Goal: Transaction & Acquisition: Purchase product/service

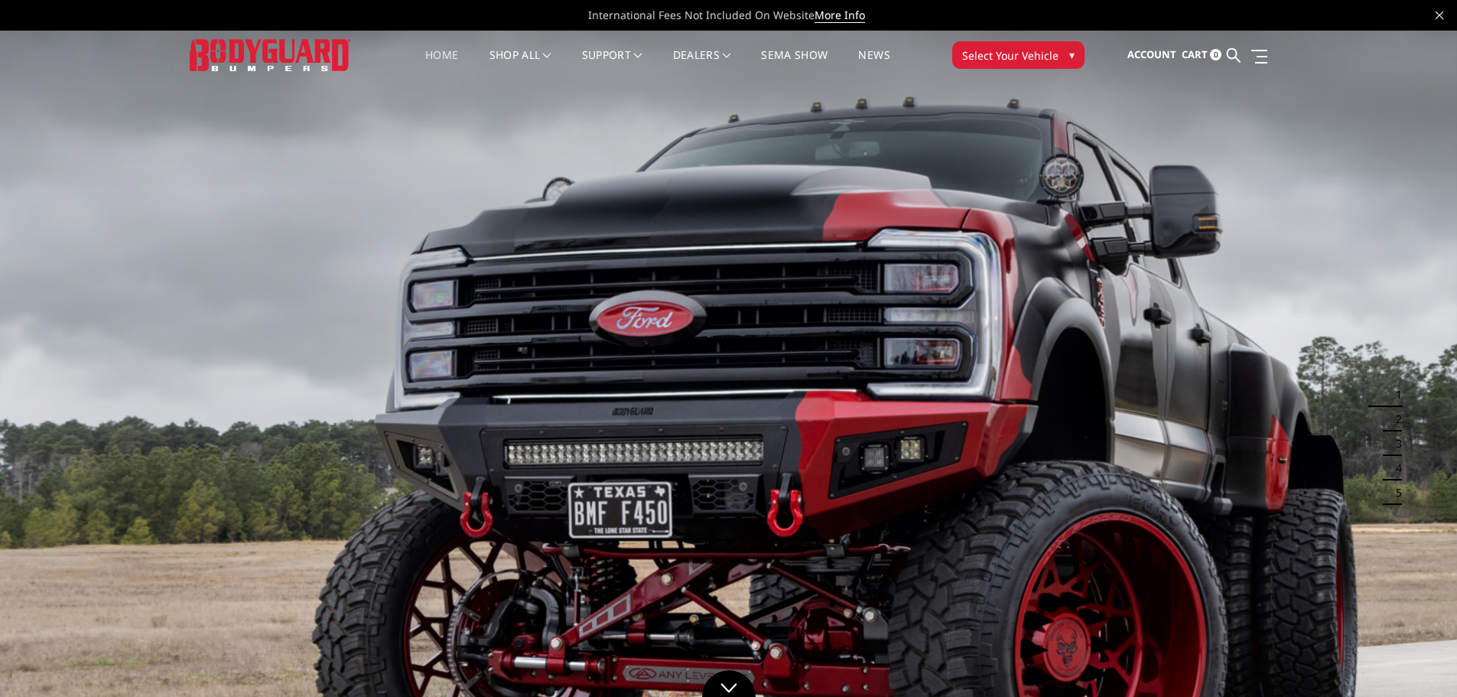
click at [1051, 47] on span "Select Your Vehicle" at bounding box center [1010, 55] width 96 height 16
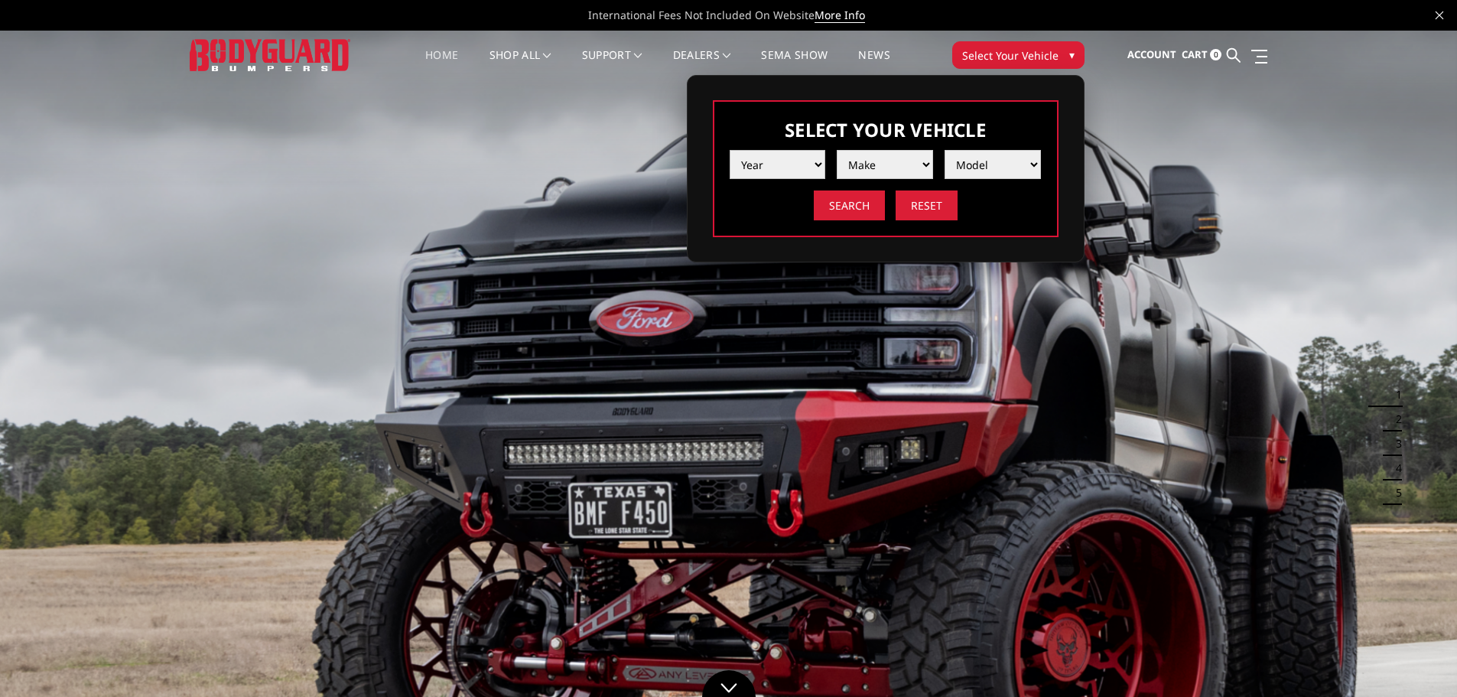
click at [788, 167] on select "Year [DATE] 2024 2023 2022 2021 2020 2019 2018 2017 2016 2015 2014 2013 2012 20…" at bounding box center [778, 164] width 96 height 29
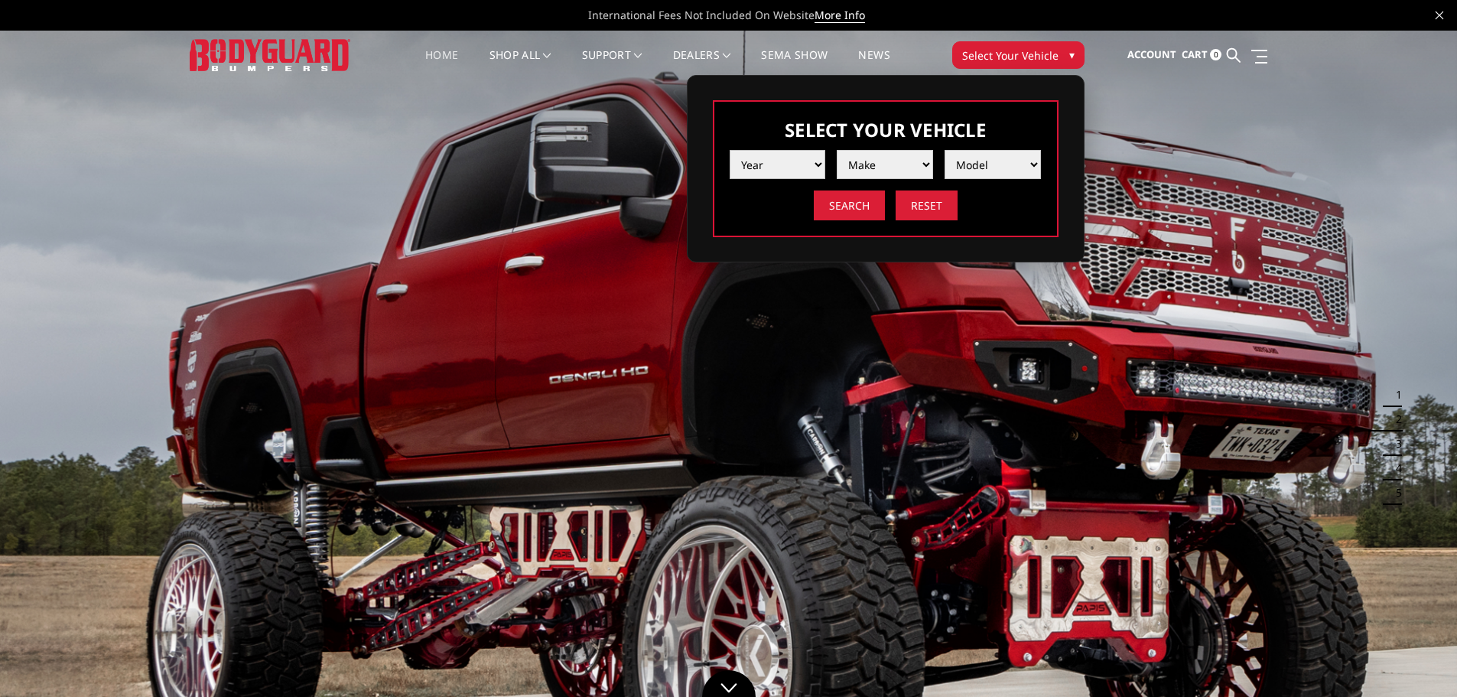
select select "yr_2025"
click at [730, 150] on select "Year [DATE] 2024 2023 2022 2021 2020 2019 2018 2017 2016 2015 2014 2013 2012 20…" at bounding box center [778, 164] width 96 height 29
click at [897, 171] on select "Make Chevrolet Ford GMC Ram Toyota" at bounding box center [885, 164] width 96 height 29
select select "mk_gmc"
click at [837, 150] on select "Make Chevrolet Ford GMC Ram Toyota" at bounding box center [885, 164] width 96 height 29
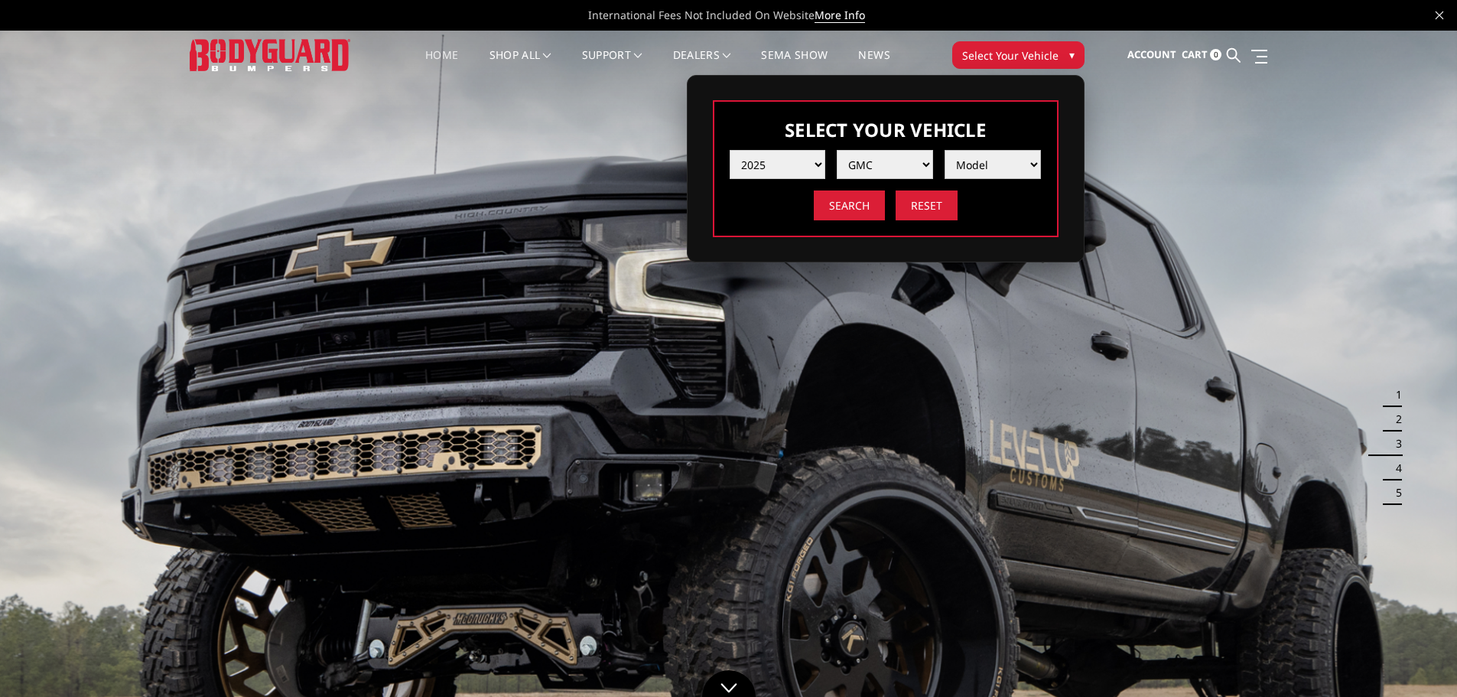
click at [1012, 156] on select "Model Sierra 1500 Sierra 2500 / 3500" at bounding box center [992, 164] width 96 height 29
select select "md_sierra-2500-3500"
click at [944, 150] on select "Model Sierra 1500 Sierra 2500 / 3500" at bounding box center [992, 164] width 96 height 29
click at [847, 206] on input "Search" at bounding box center [849, 205] width 71 height 30
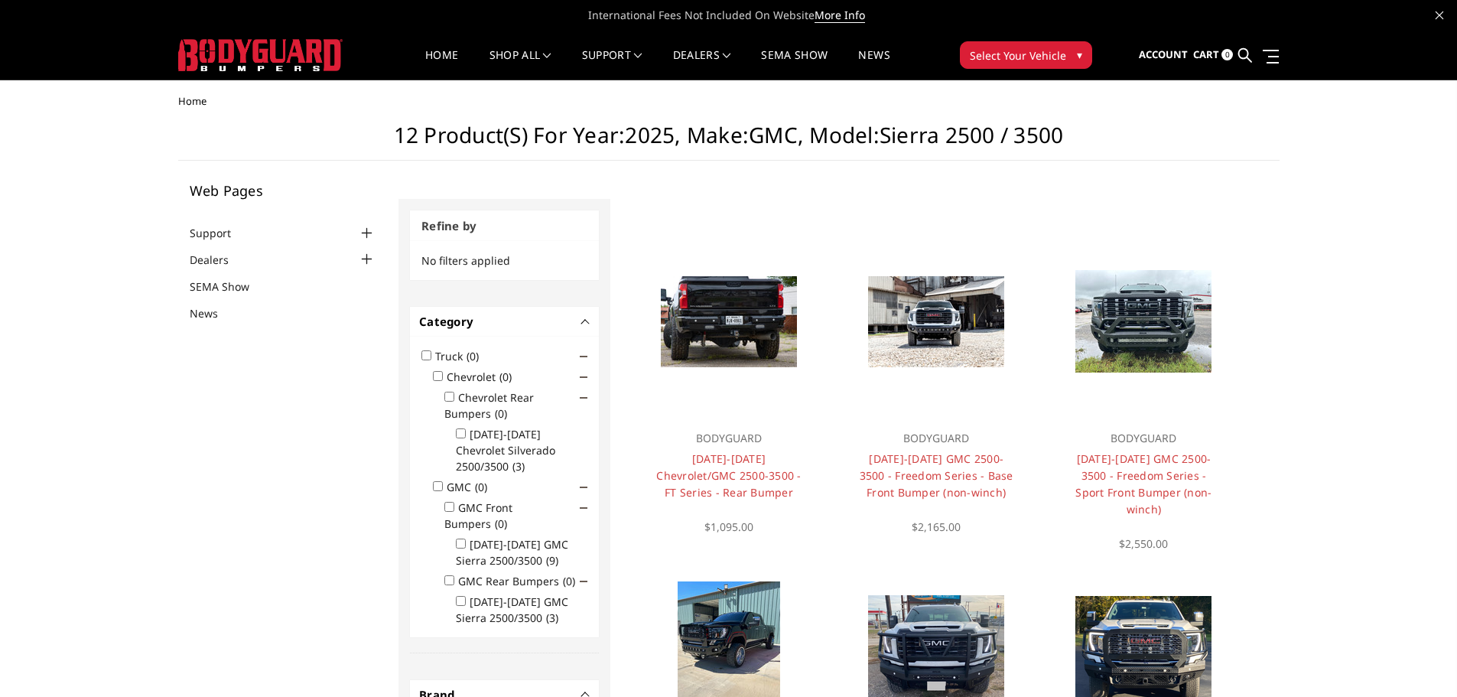
click at [437, 481] on input "GMC (0)" at bounding box center [438, 486] width 10 height 10
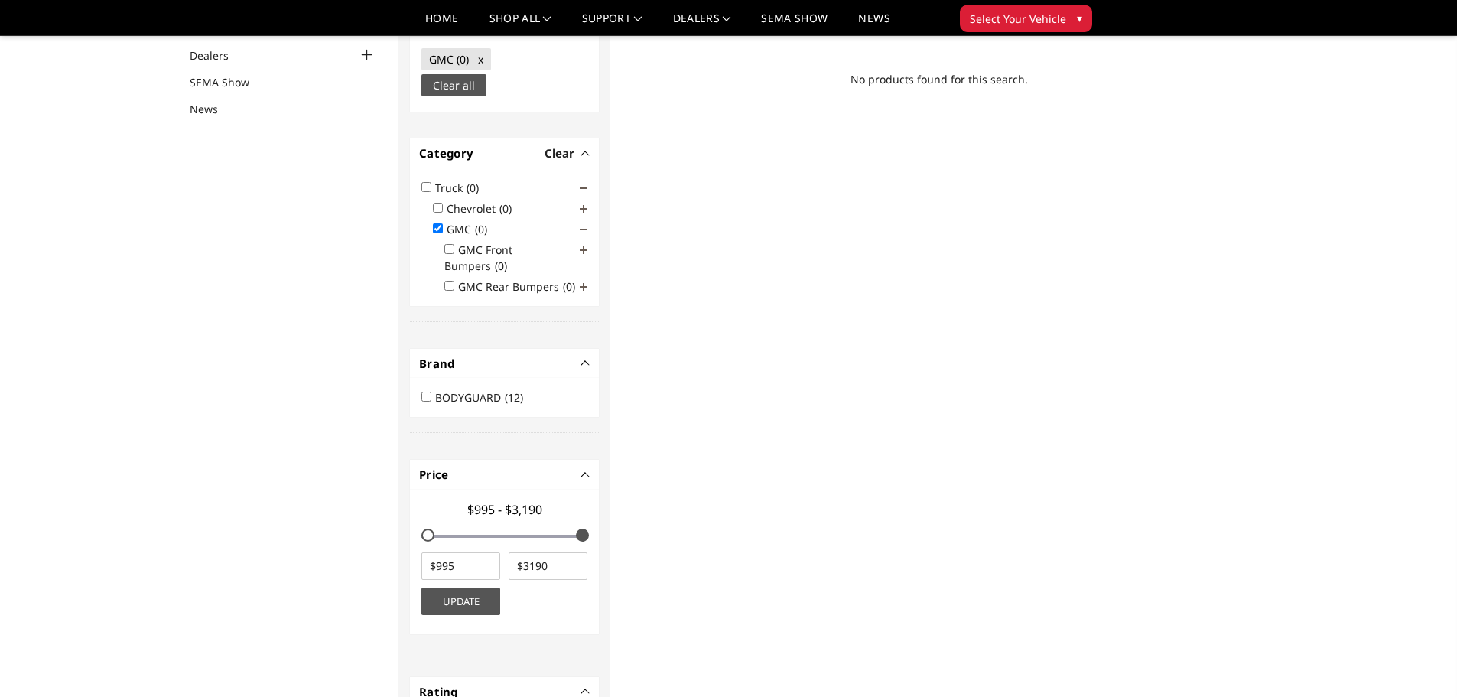
scroll to position [161, 0]
click at [442, 223] on input "GMC (0)" at bounding box center [438, 227] width 10 height 10
checkbox input "false"
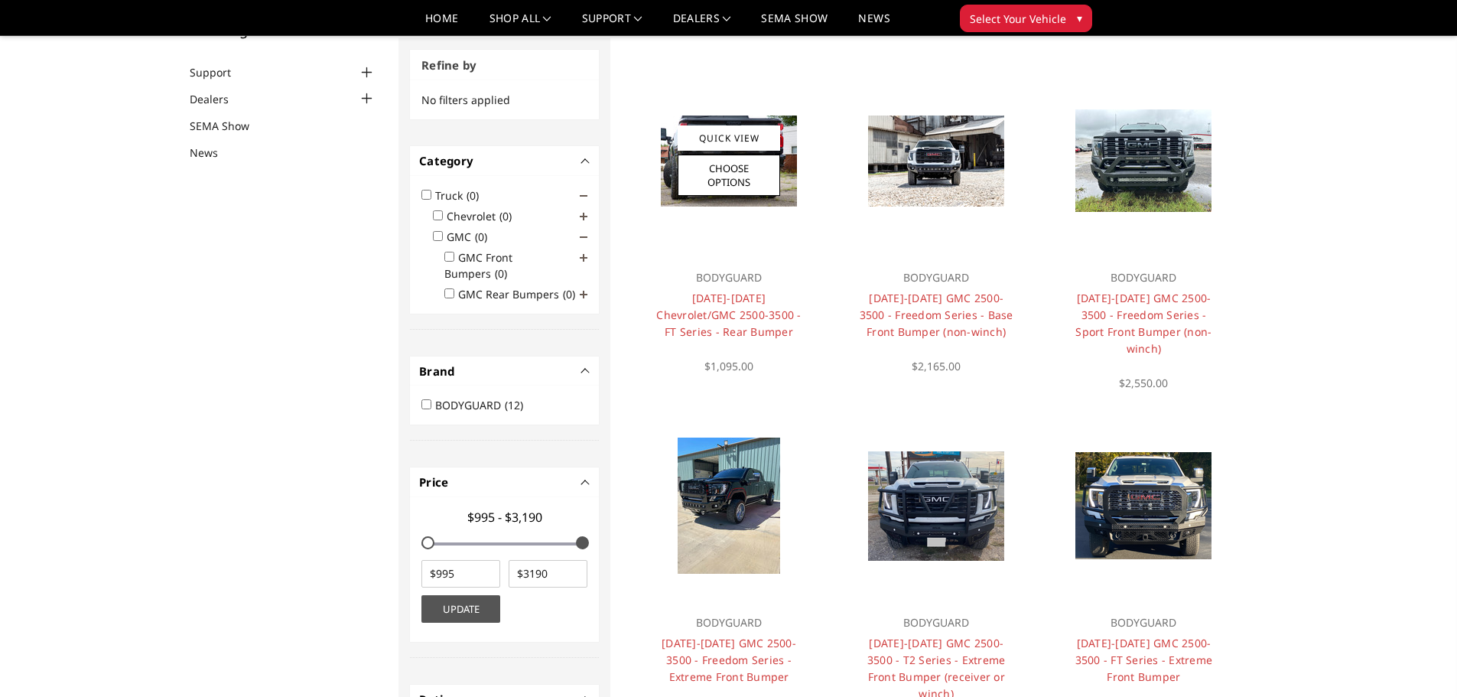
scroll to position [370, 0]
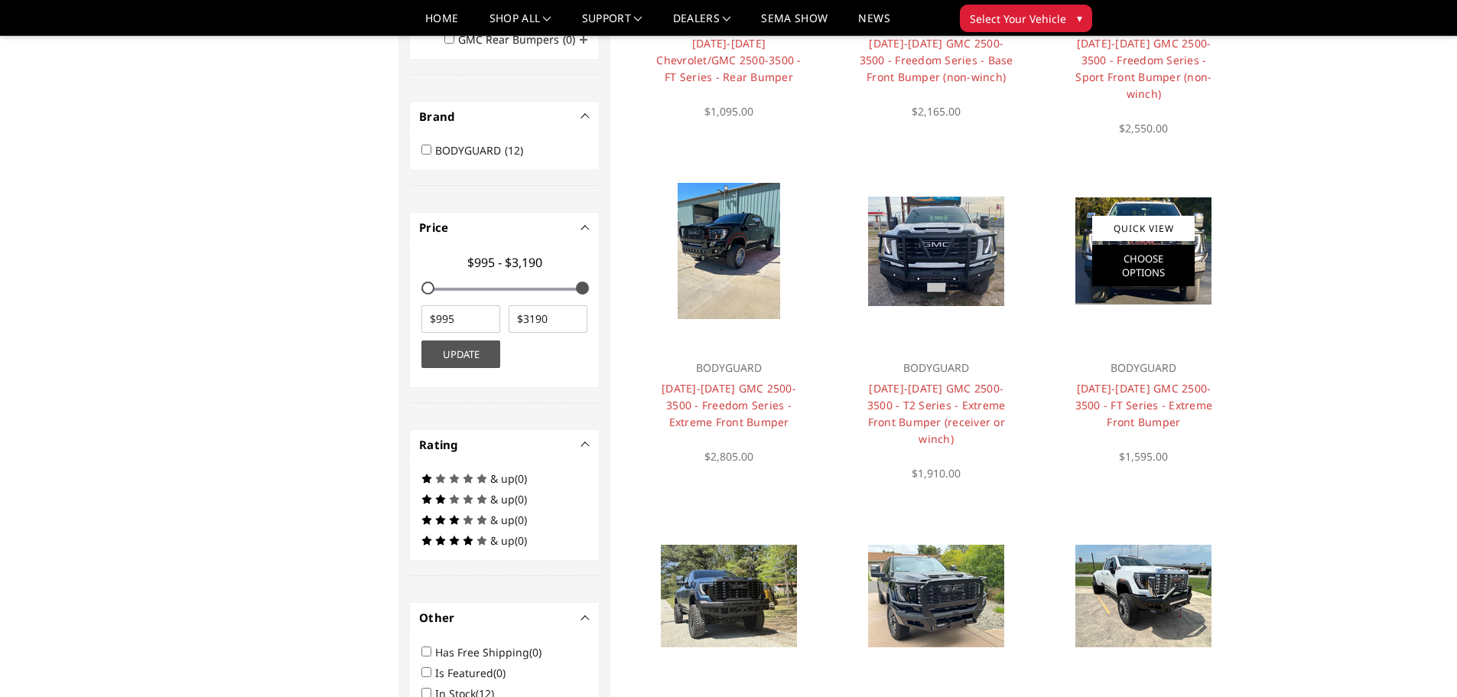
click at [1188, 263] on link "Choose Options" at bounding box center [1143, 265] width 102 height 41
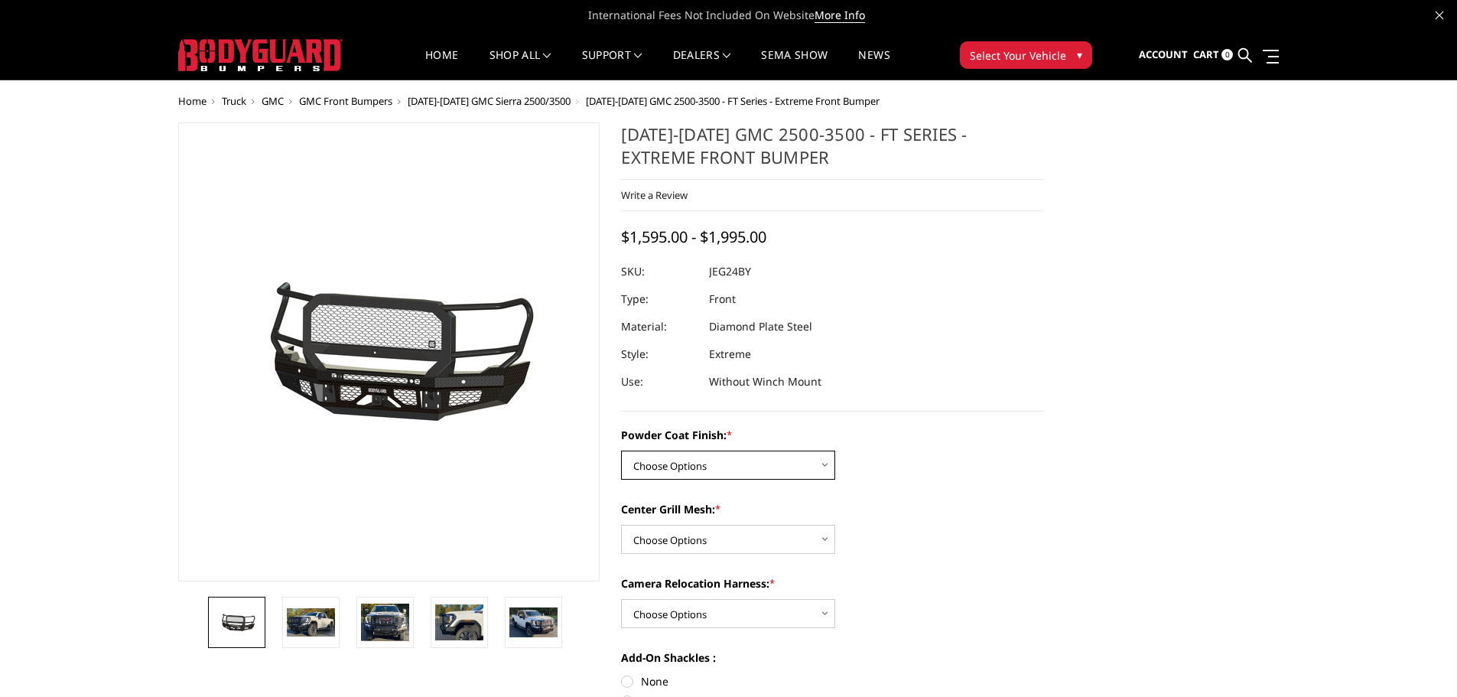
click at [726, 461] on select "Choose Options Bare Metal Gloss Black Powder Coat Textured Black Powder Coat" at bounding box center [728, 464] width 214 height 29
select select "3286"
click at [621, 450] on select "Choose Options Bare Metal Gloss Black Powder Coat Textured Black Powder Coat" at bounding box center [728, 464] width 214 height 29
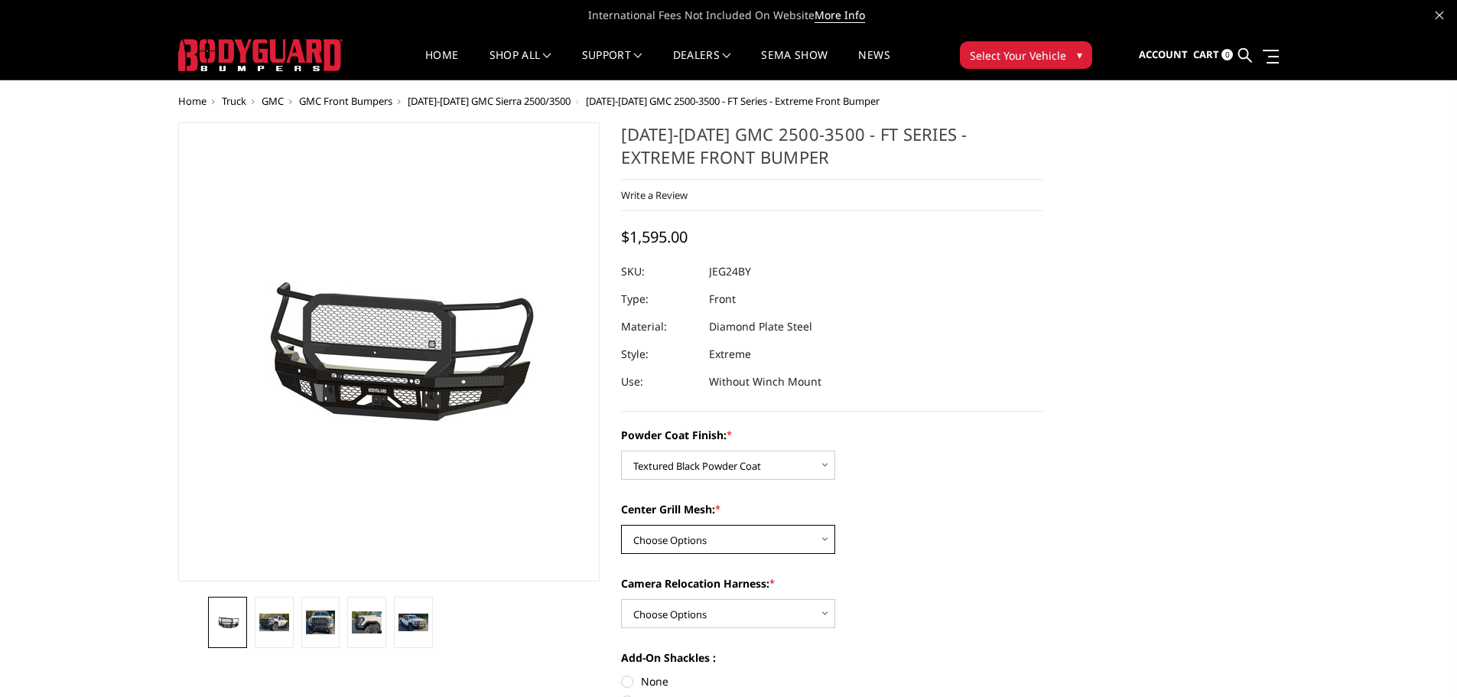
click at [701, 541] on select "Choose Options WITH Expanded Metal in Center Grill WITHOUT Expanded Metal in Ce…" at bounding box center [728, 539] width 214 height 29
select select "3288"
click at [621, 525] on select "Choose Options WITH Expanded Metal in Center Grill WITHOUT Expanded Metal in Ce…" at bounding box center [728, 539] width 214 height 29
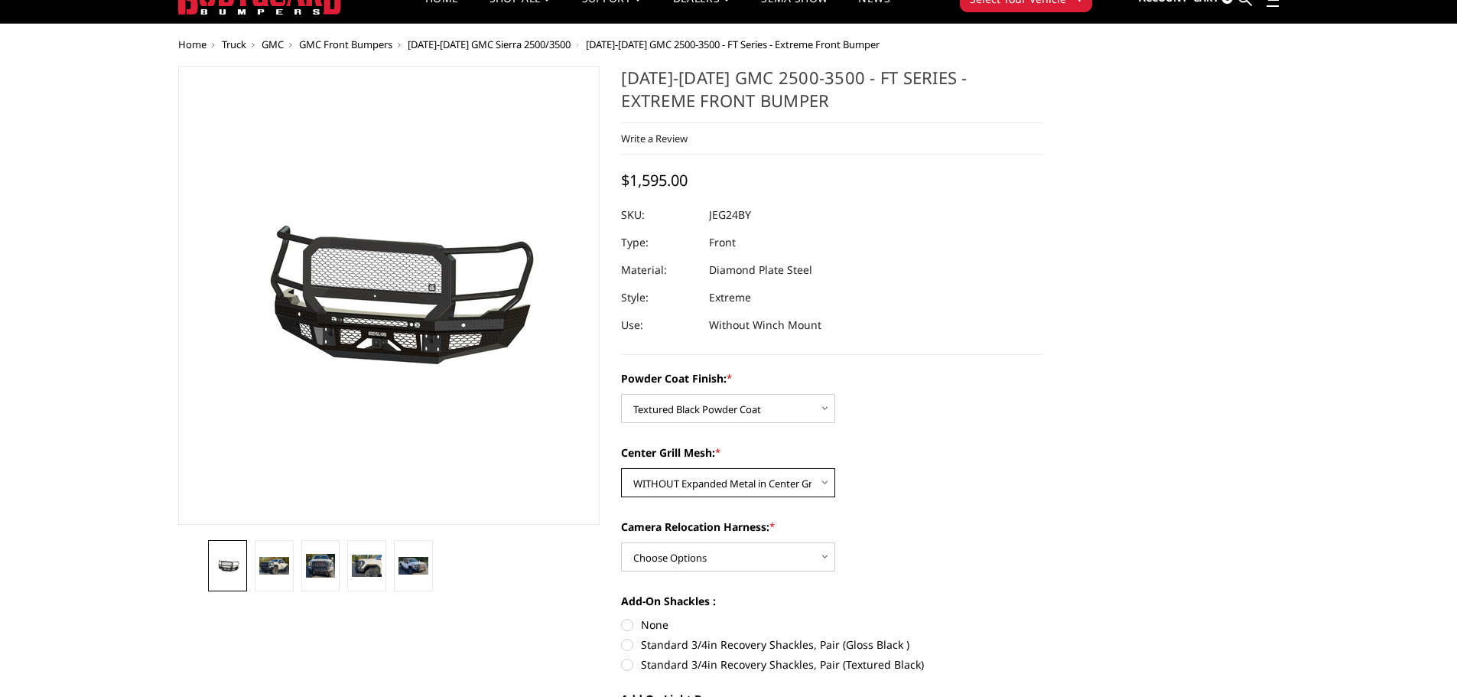
scroll to position [128, 0]
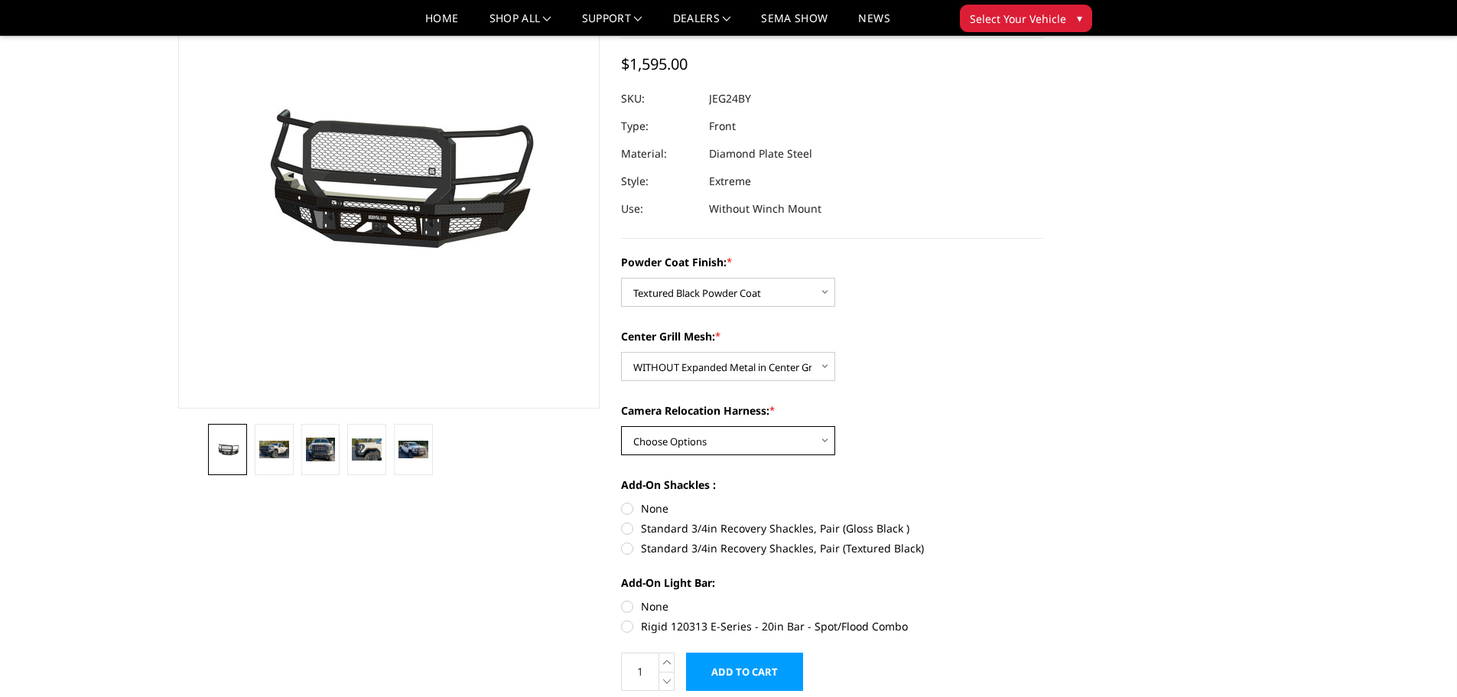
click at [700, 437] on select "Choose Options WITH Camera Relocation Harness WITHOUT Camera Relocation Harness" at bounding box center [728, 440] width 214 height 29
select select "3289"
click at [621, 426] on select "Choose Options WITH Camera Relocation Harness WITHOUT Camera Relocation Harness" at bounding box center [728, 440] width 214 height 29
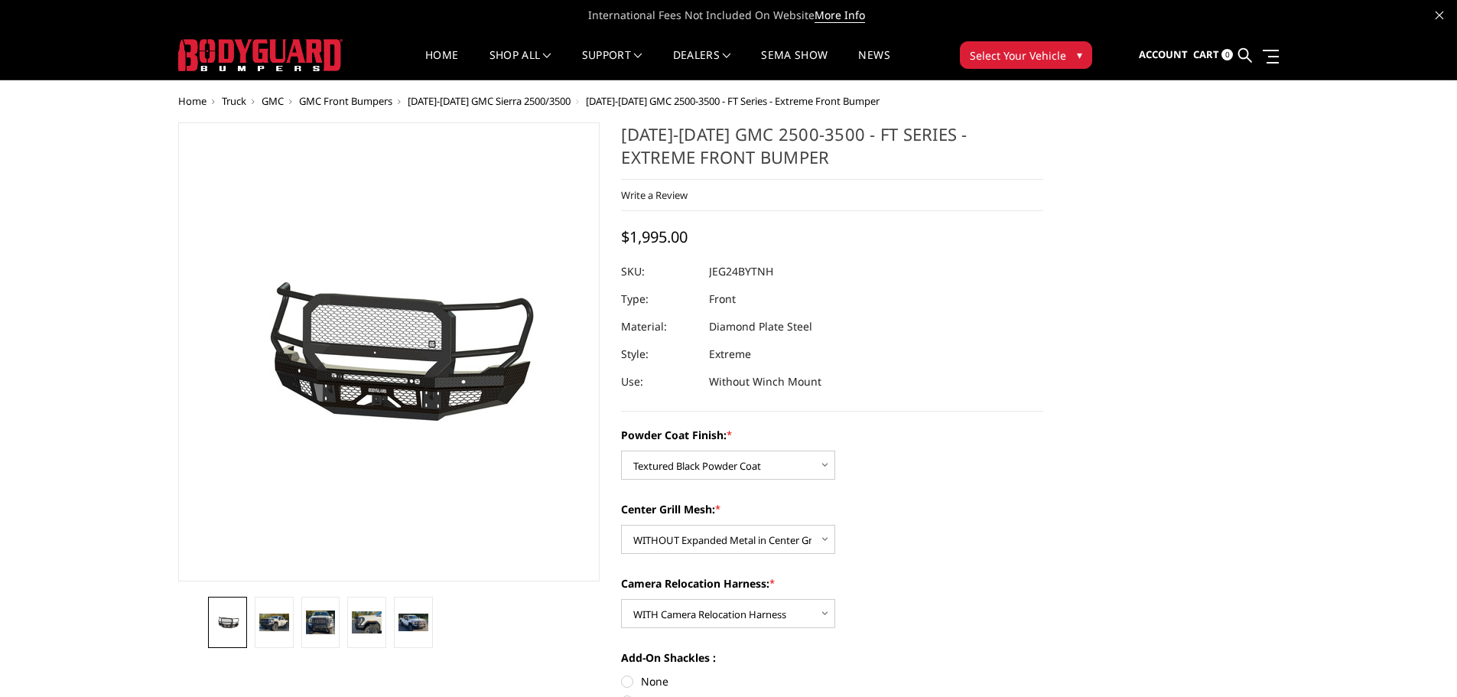
click at [739, 275] on dd "JEG24BYTNH" at bounding box center [741, 272] width 64 height 28
copy dd "JEG24BYTNH"
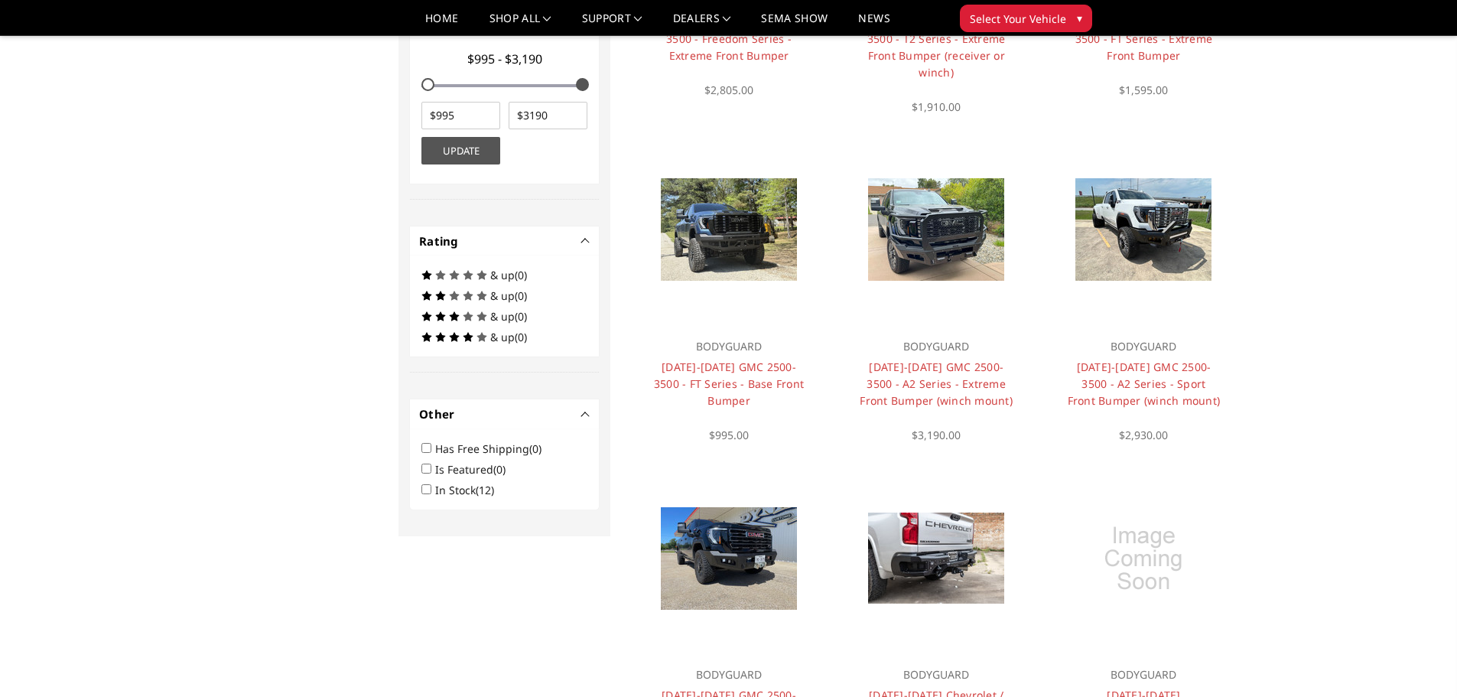
scroll to position [836, 0]
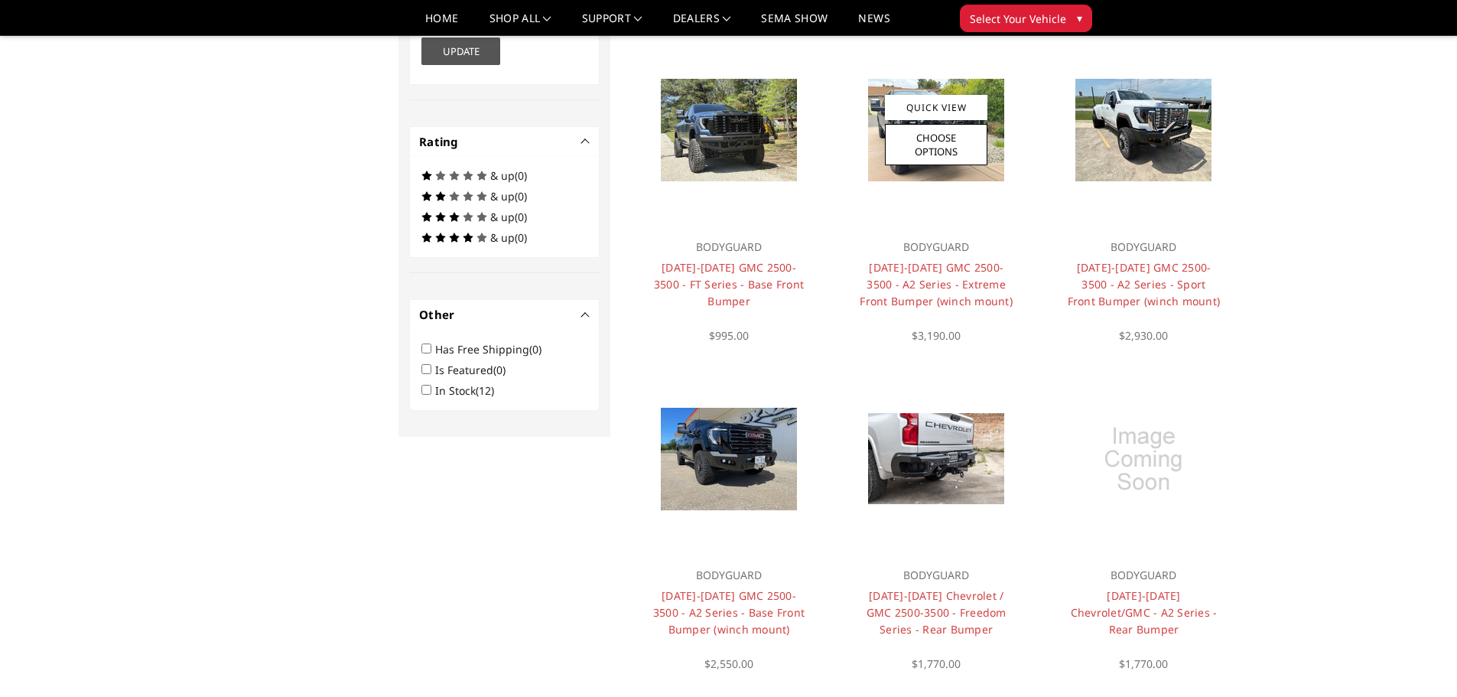
click at [993, 143] on img at bounding box center [936, 130] width 136 height 102
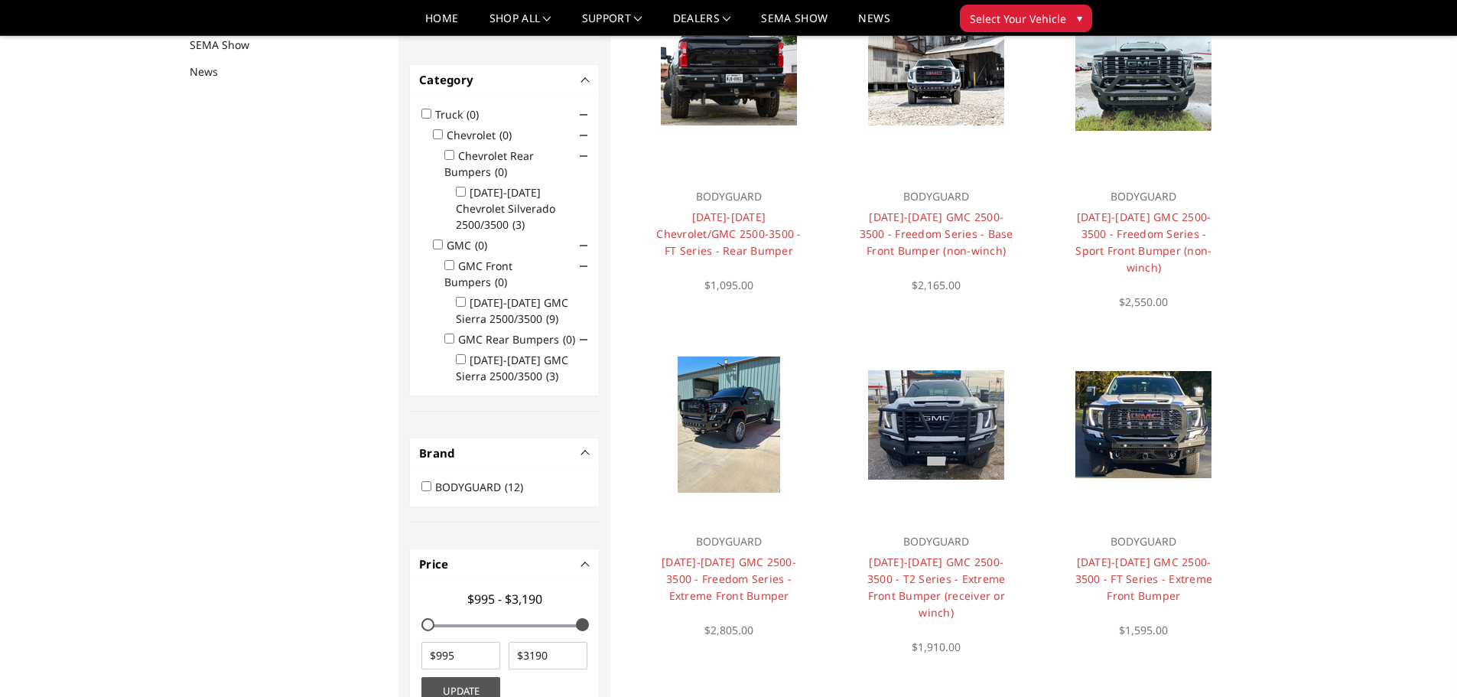
scroll to position [199, 0]
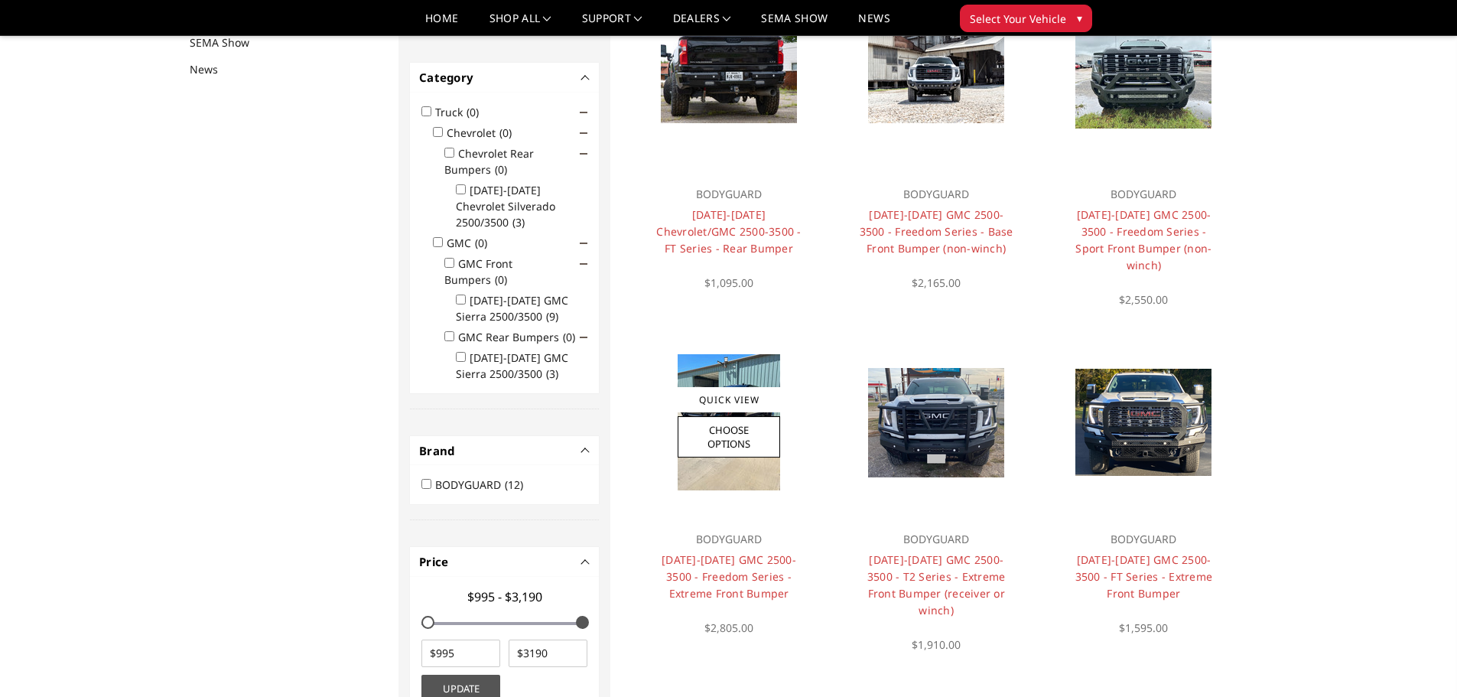
click at [738, 457] on img at bounding box center [729, 422] width 102 height 136
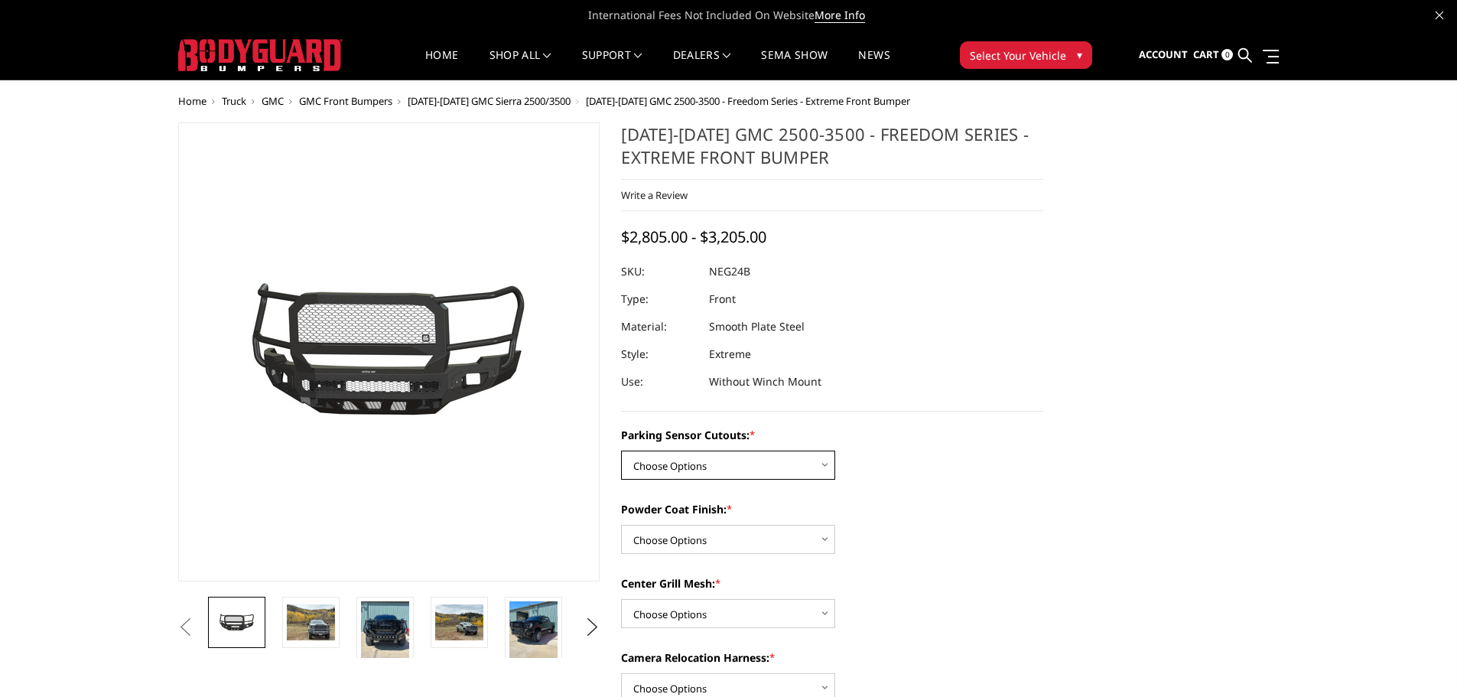
click at [726, 460] on select "Choose Options No - Without Parking Sensor Cutouts Yes - With Parking Sensor Cu…" at bounding box center [728, 464] width 214 height 29
select select "2874"
click at [621, 450] on select "Choose Options No - Without Parking Sensor Cutouts Yes - With Parking Sensor Cu…" at bounding box center [728, 464] width 214 height 29
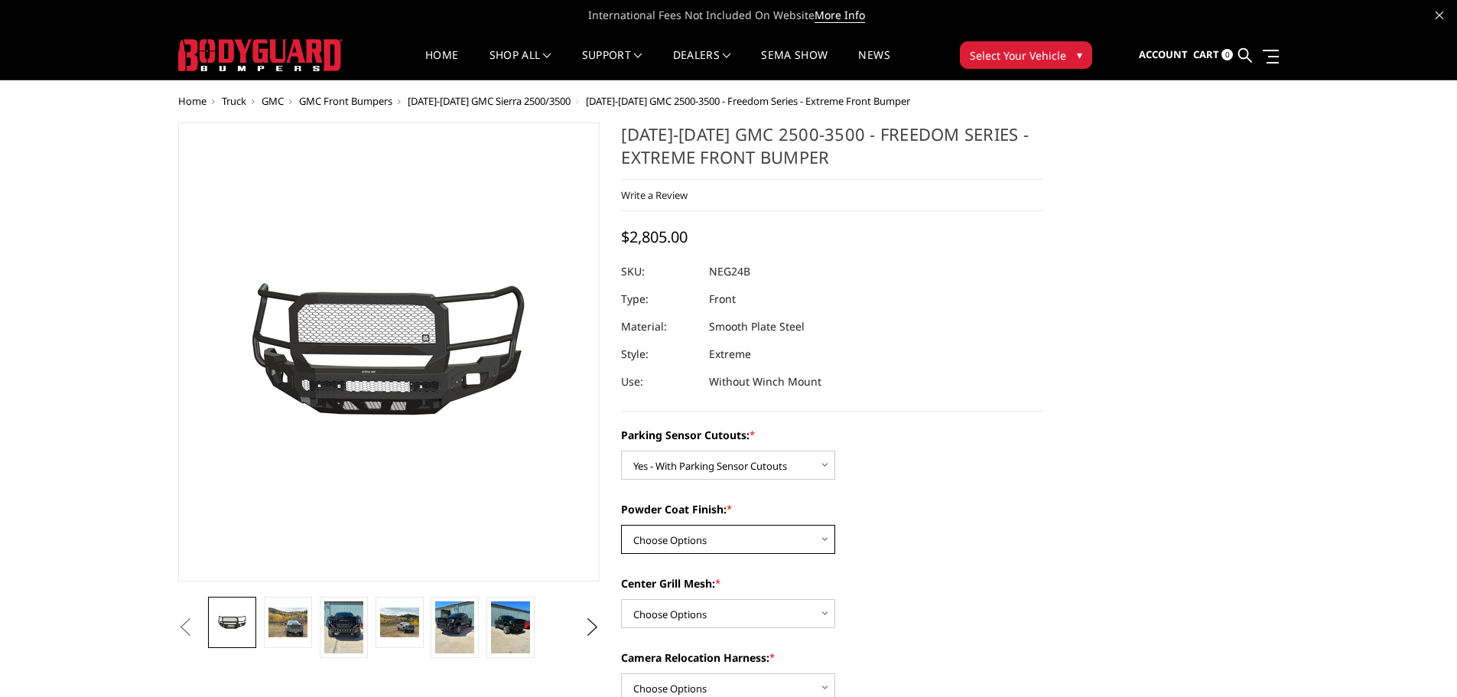
click at [683, 539] on select "Choose Options Bare Metal Texture Black Powder Coat" at bounding box center [728, 539] width 214 height 29
select select "2876"
click at [621, 525] on select "Choose Options Bare Metal Texture Black Powder Coat" at bounding box center [728, 539] width 214 height 29
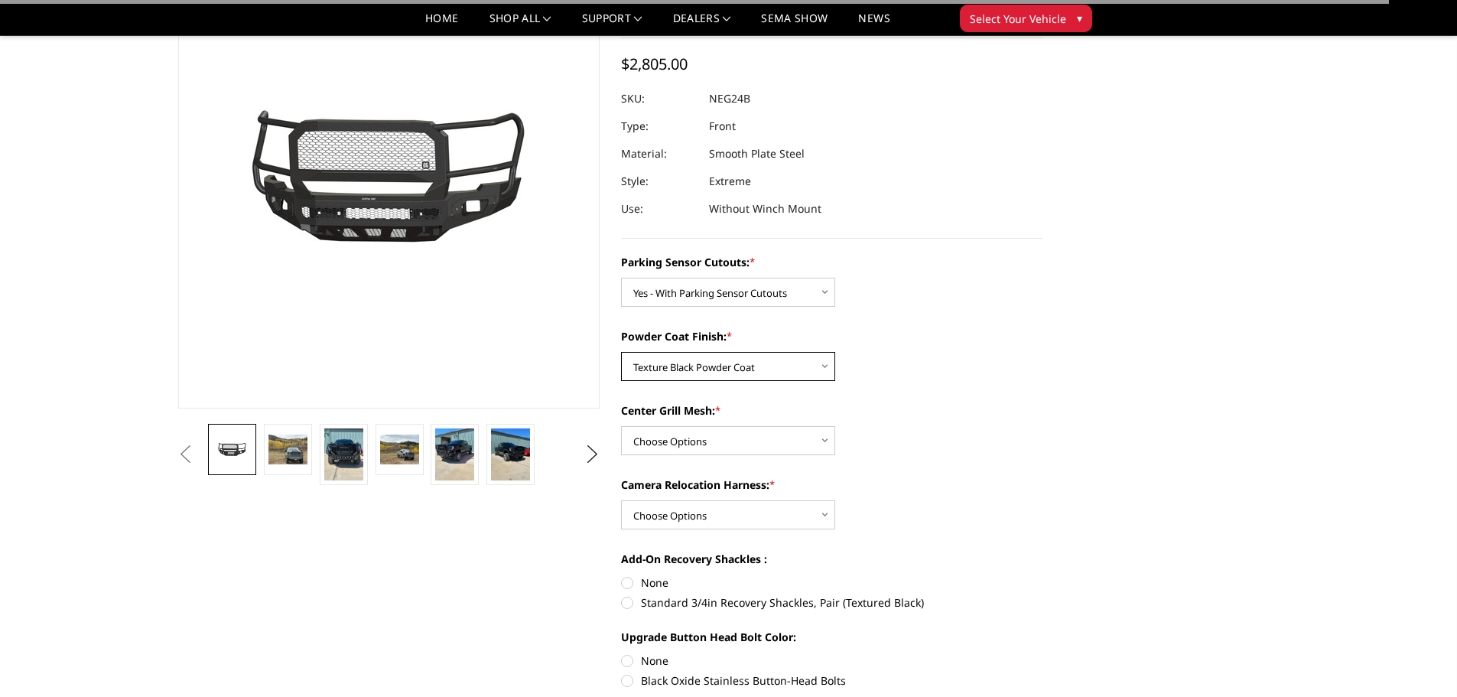
scroll to position [255, 0]
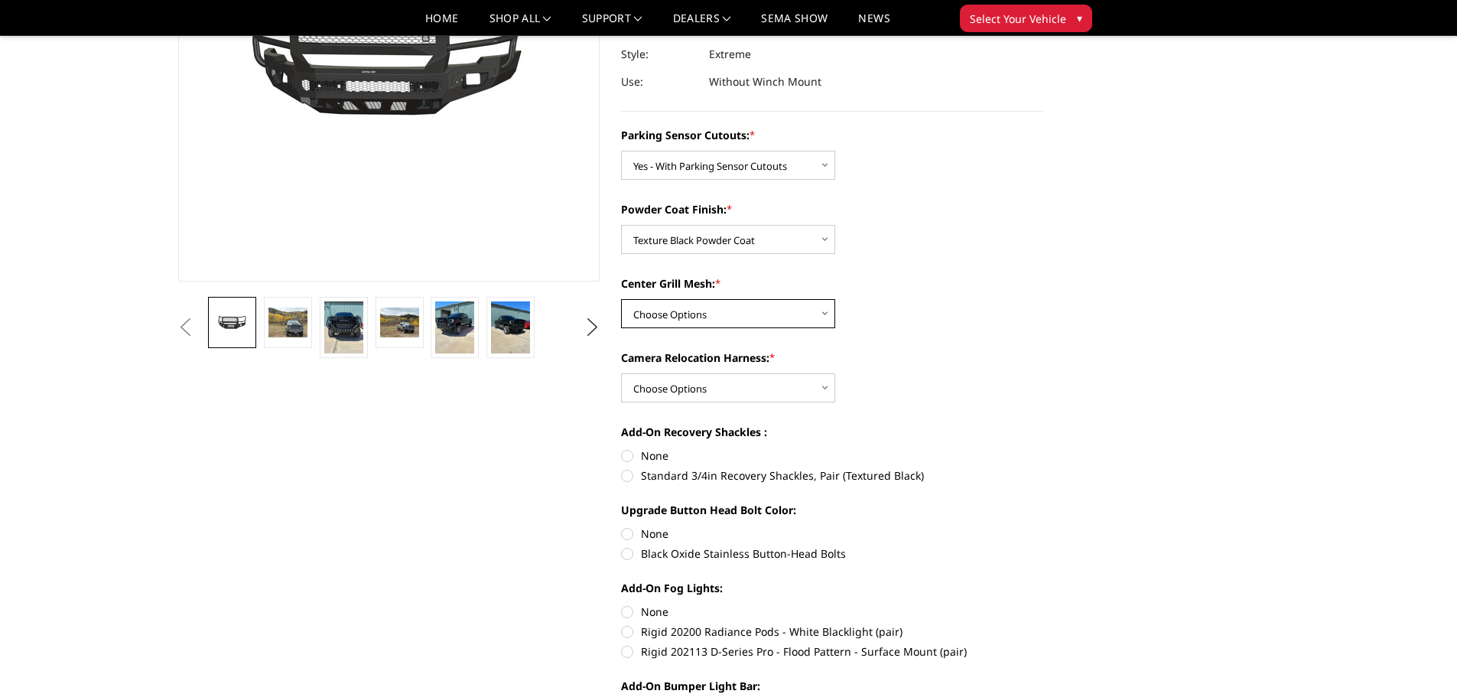
click at [756, 313] on select "Choose Options WITH Expanded Metal in Center Grill WITHOUT Expanded Metal in Ce…" at bounding box center [728, 313] width 214 height 29
select select "2878"
click at [621, 299] on select "Choose Options WITH Expanded Metal in Center Grill WITHOUT Expanded Metal in Ce…" at bounding box center [728, 313] width 214 height 29
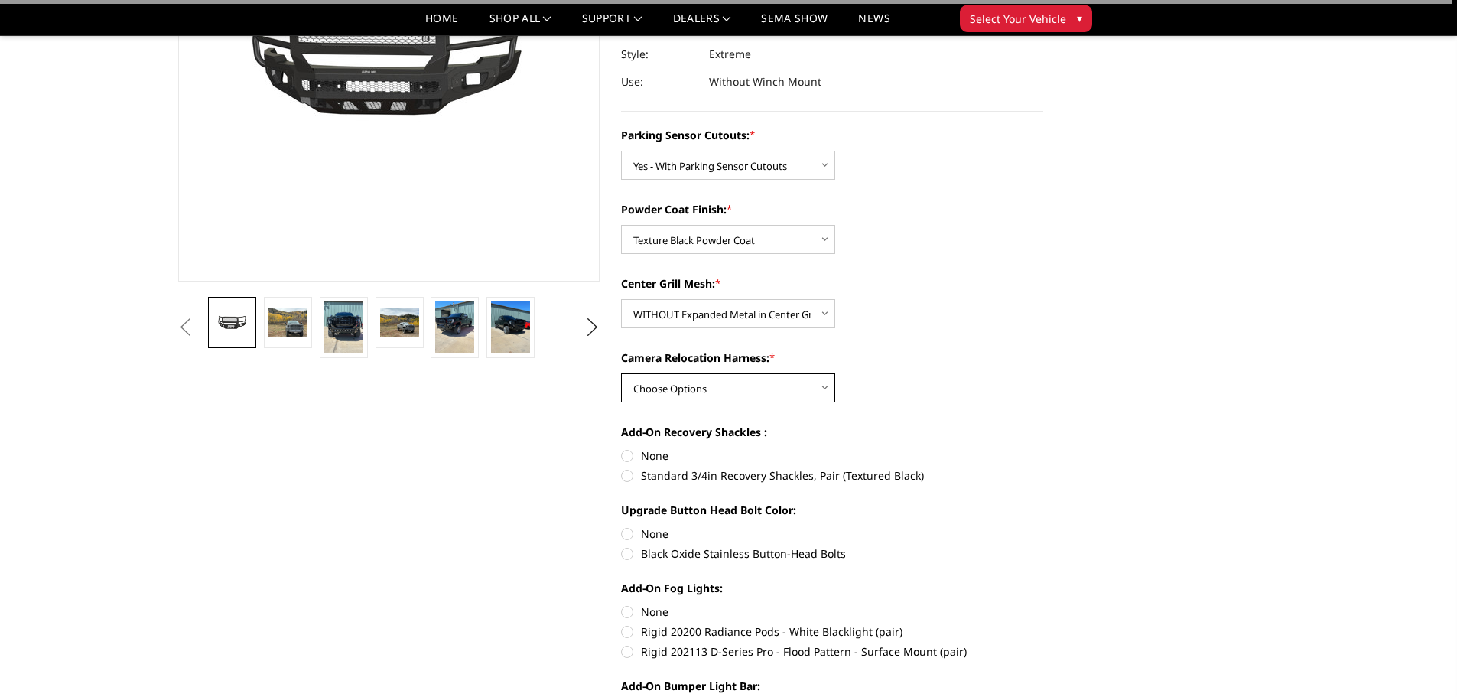
click at [700, 388] on select "Choose Options WITH Camera Relocation Harness WITHOUT Camera Relocation Harness" at bounding box center [728, 387] width 214 height 29
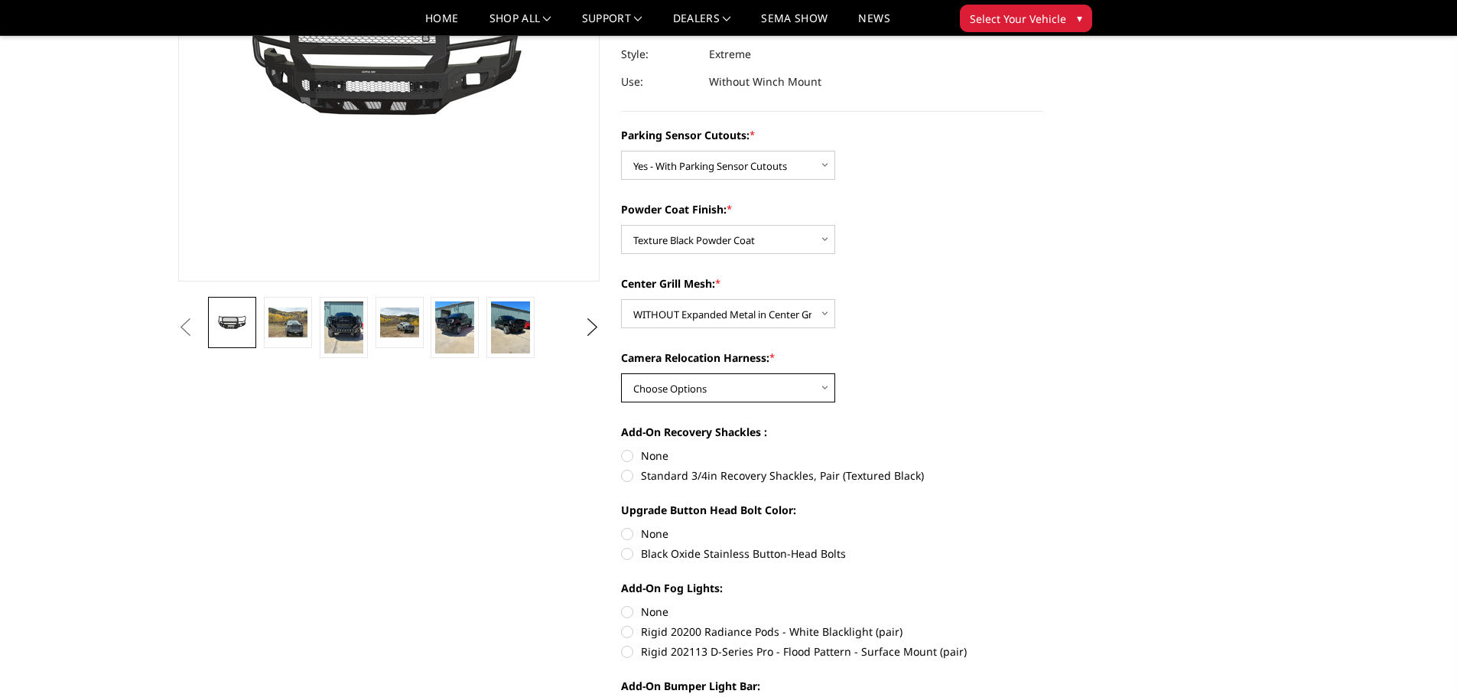
select select "2879"
click at [621, 373] on select "Choose Options WITH Camera Relocation Harness WITHOUT Camera Relocation Harness" at bounding box center [728, 387] width 214 height 29
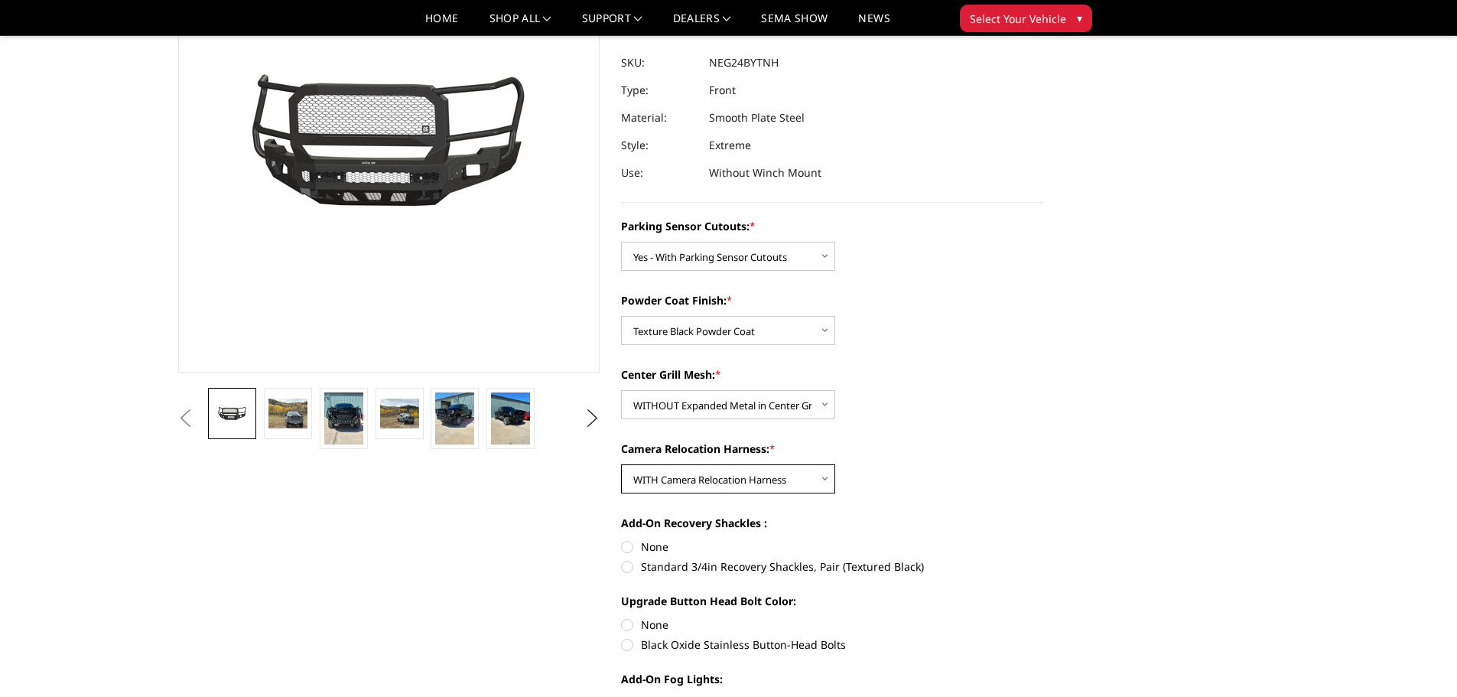
scroll to position [128, 0]
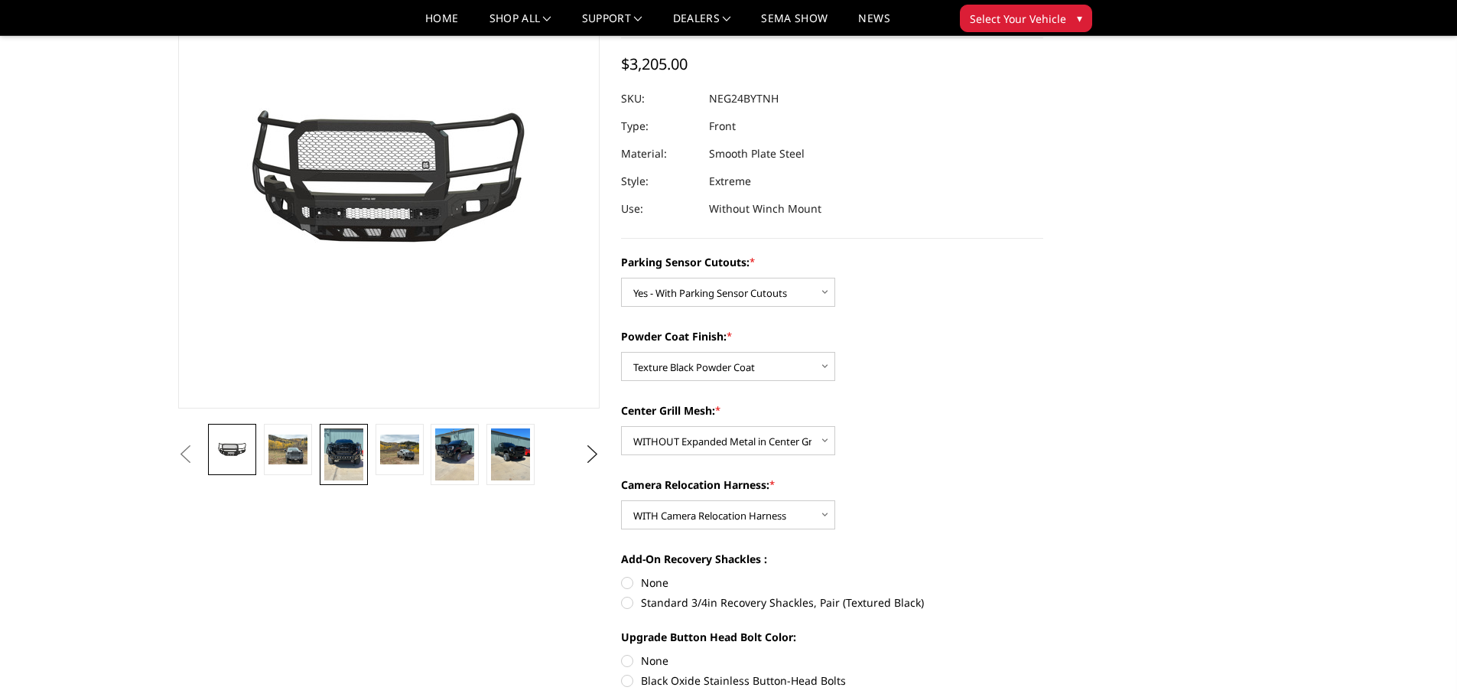
click at [336, 447] on img at bounding box center [343, 454] width 39 height 52
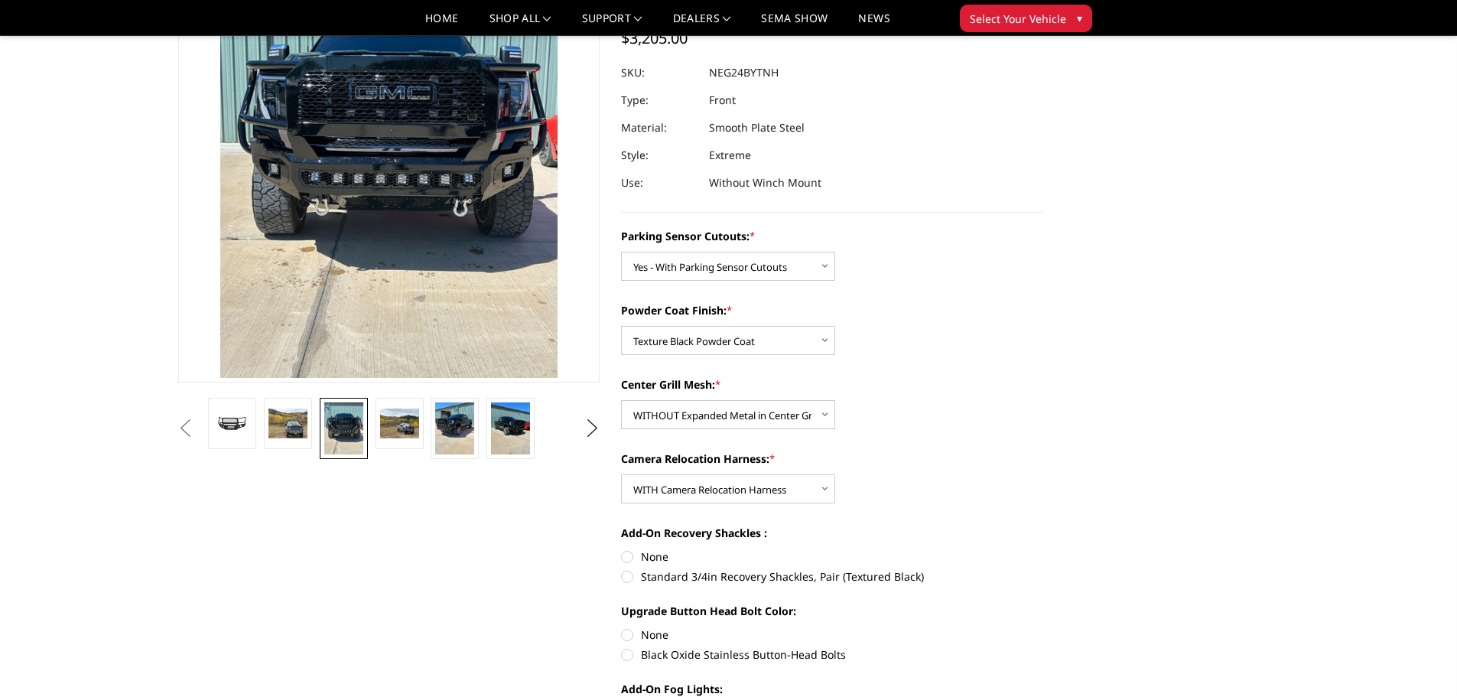
scroll to position [0, 0]
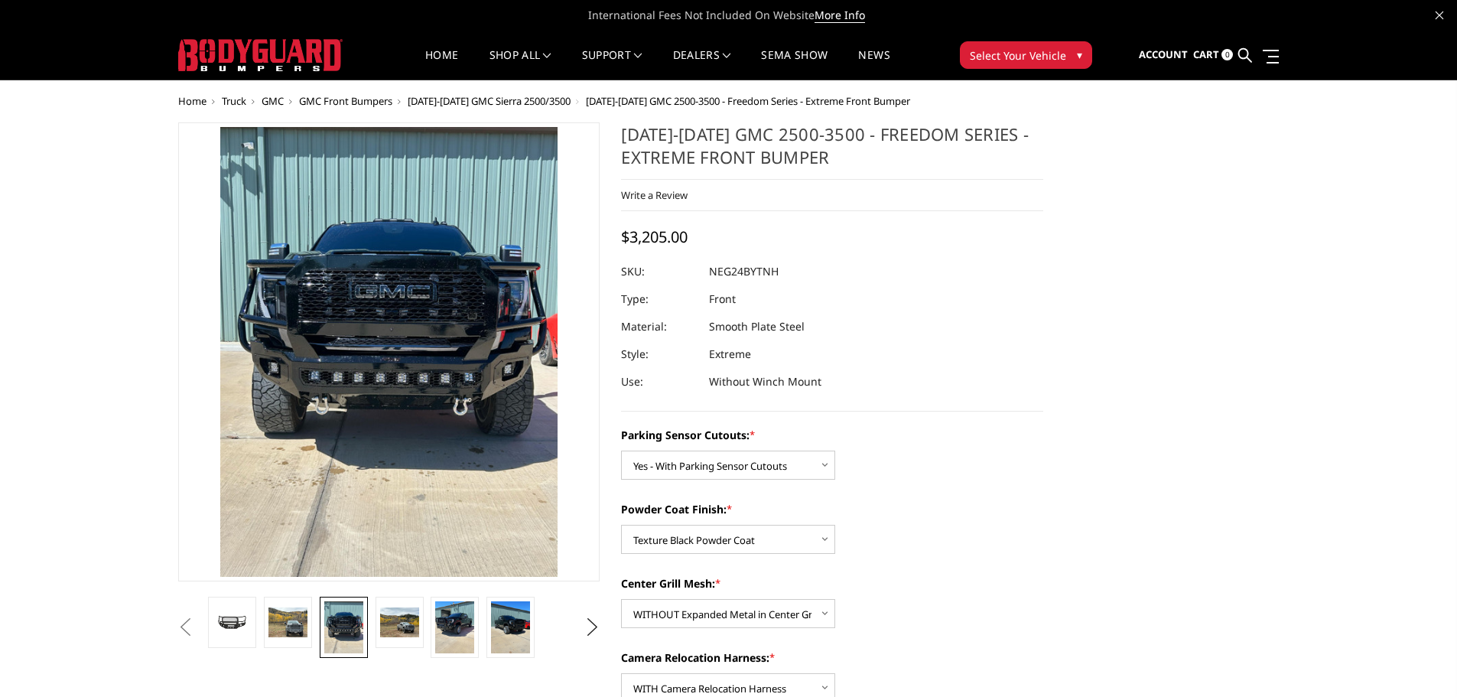
click at [751, 272] on dd "NEG24BYTNH" at bounding box center [744, 272] width 70 height 28
copy dd "NEG24BYTNH"
